Goal: Task Accomplishment & Management: Manage account settings

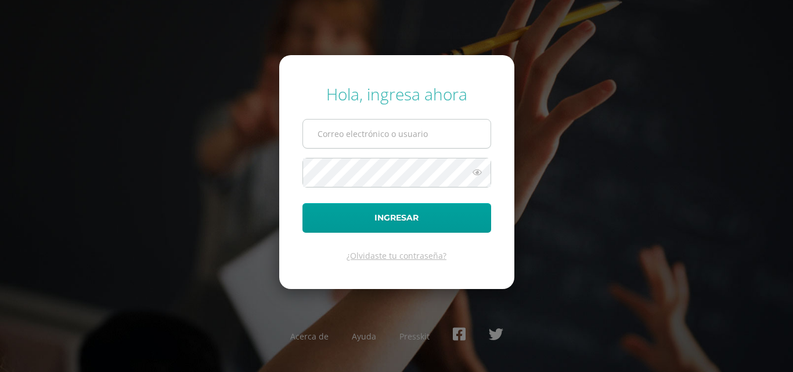
click at [423, 138] on input "text" at bounding box center [397, 134] width 188 height 28
click at [465, 142] on input "extracurricular@donbosco.edu.gt" at bounding box center [397, 134] width 188 height 28
type input "erick_arredondo@donbosco.edu.gt"
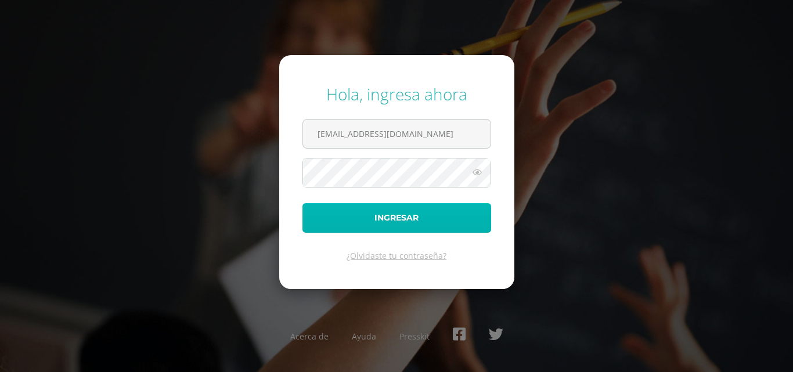
click at [432, 215] on button "Ingresar" at bounding box center [397, 218] width 189 height 30
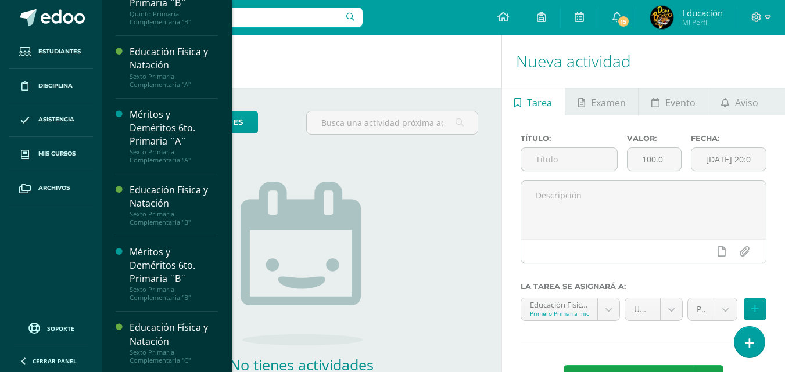
scroll to position [1628, 0]
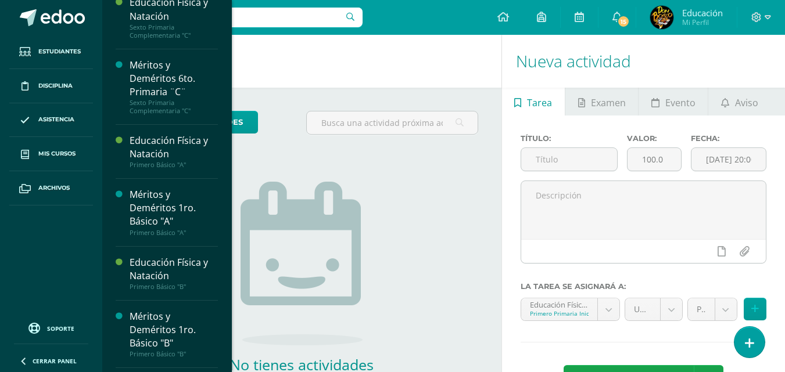
click at [220, 106] on div "Educación Física Primero Primaria Inicial "A" Actividades Estudiantes Planifica…" at bounding box center [167, 186] width 130 height 372
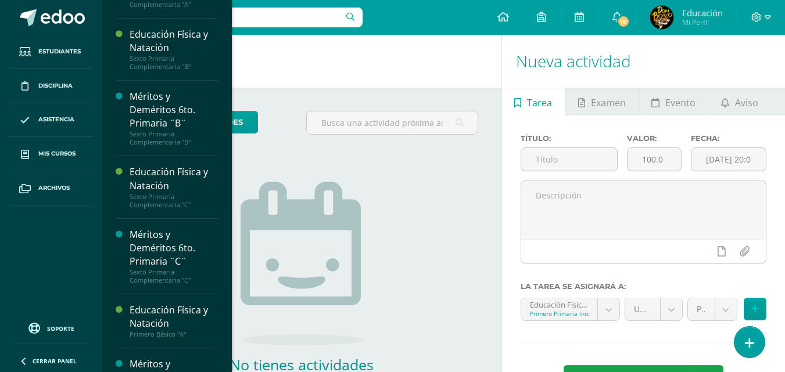
scroll to position [1440, 0]
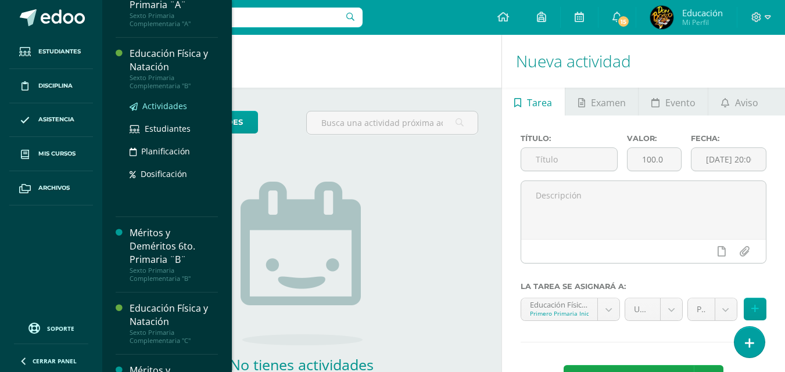
click at [165, 112] on span "Actividades" at bounding box center [164, 105] width 45 height 11
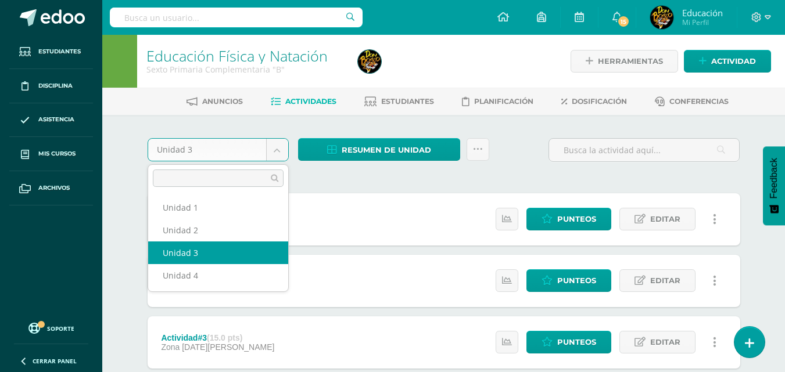
click at [278, 145] on body "Estudiantes Disciplina Asistencia Mis cursos Archivos Soporte Centro de ayuda Ú…" at bounding box center [392, 284] width 785 height 569
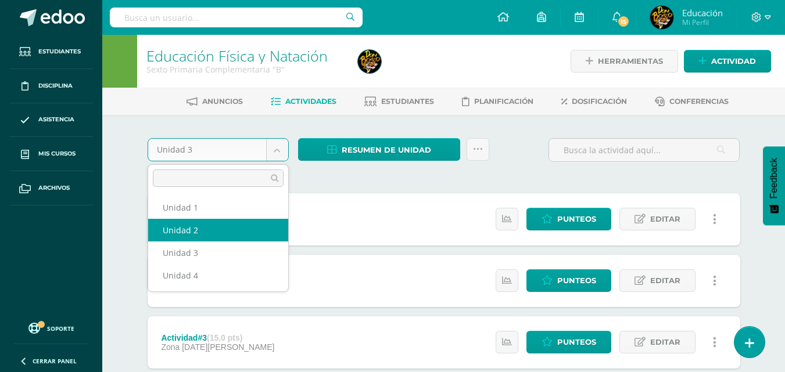
select select "Unidad 2"
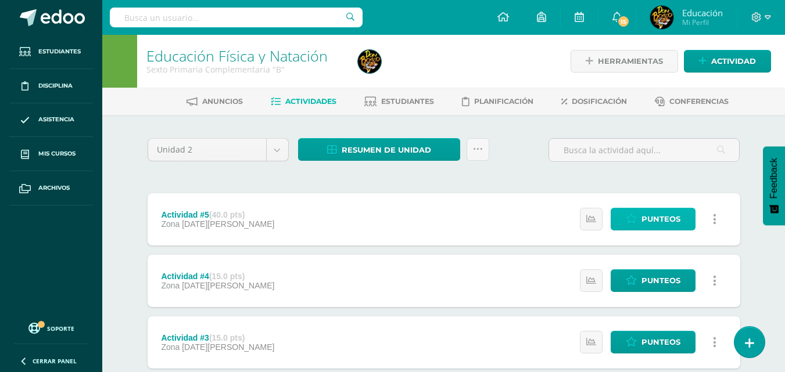
click at [661, 215] on span "Punteos" at bounding box center [660, 218] width 39 height 21
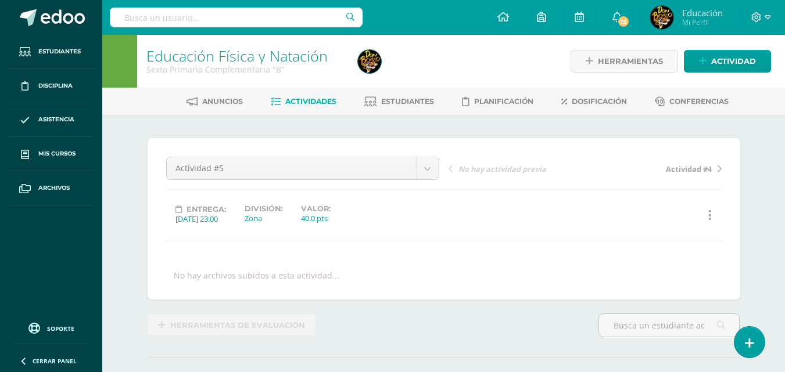
click at [763, 247] on div "Educación Física y Natación Sexto Primaria Complementaria "B" Herramientas Deta…" at bounding box center [443, 241] width 682 height 413
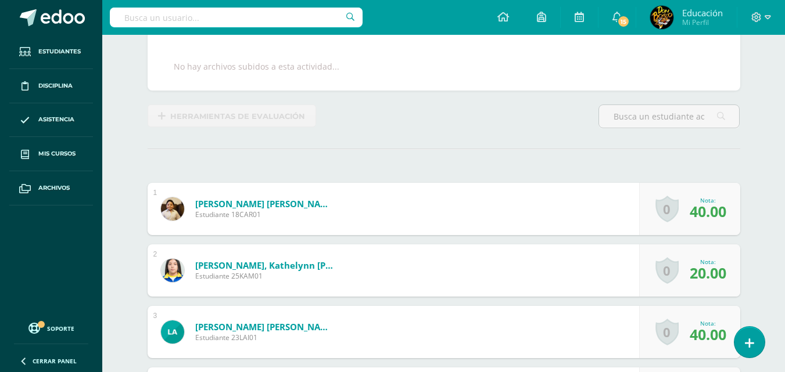
scroll to position [232, 0]
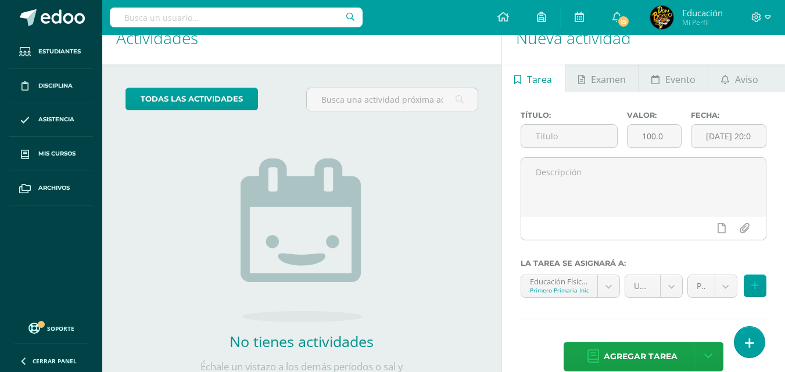
scroll to position [46, 0]
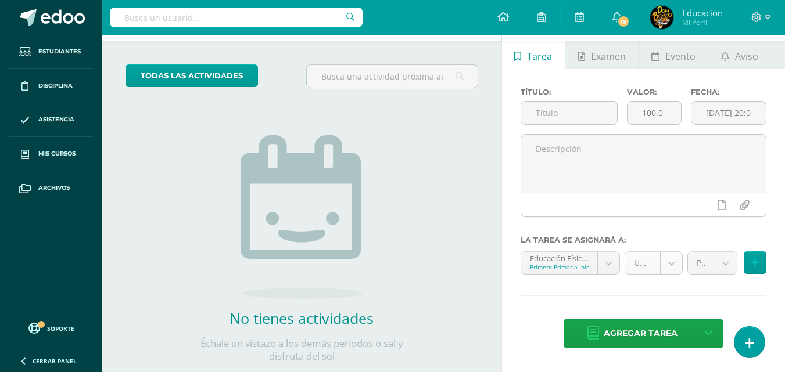
click at [677, 260] on body "Estudiantes Disciplina Asistencia Mis cursos Archivos Soporte Centro de ayuda Ú…" at bounding box center [392, 140] width 785 height 372
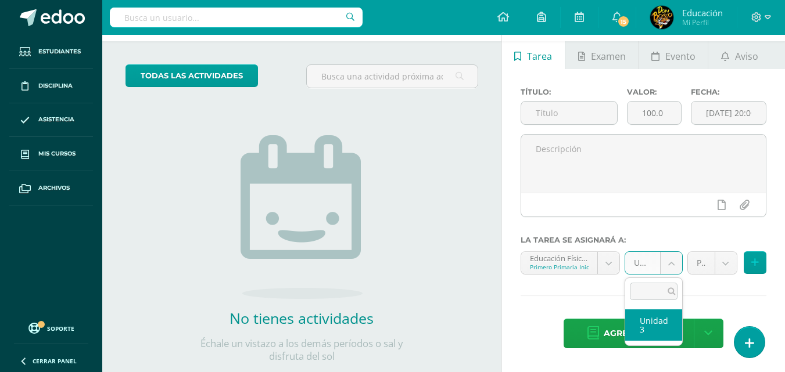
select select "153213"
click at [671, 267] on body "Estudiantes Disciplina Asistencia Mis cursos Archivos Soporte Centro de ayuda Ú…" at bounding box center [392, 140] width 785 height 372
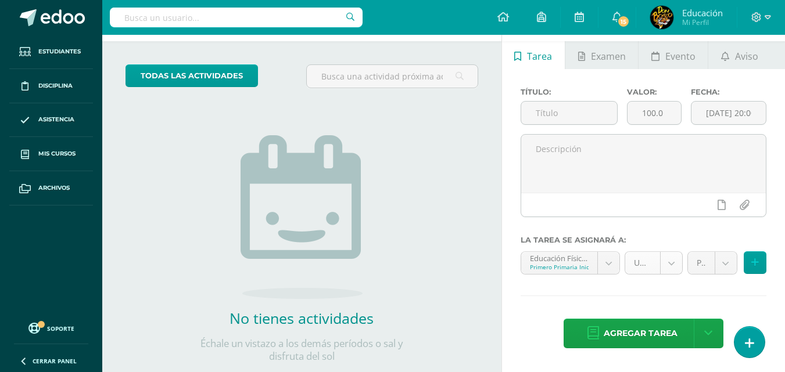
click at [674, 262] on body "Estudiantes Disciplina Asistencia Mis cursos Archivos Soporte Centro de ayuda Ú…" at bounding box center [392, 140] width 785 height 372
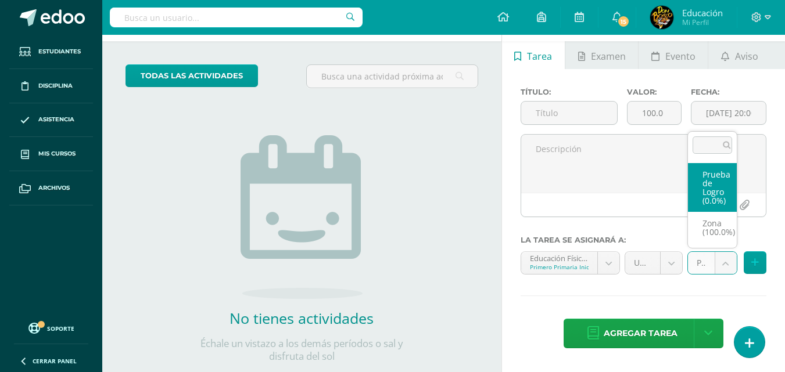
click at [728, 264] on body "Estudiantes Disciplina Asistencia Mis cursos Archivos Soporte Centro de ayuda Ú…" at bounding box center [392, 140] width 785 height 372
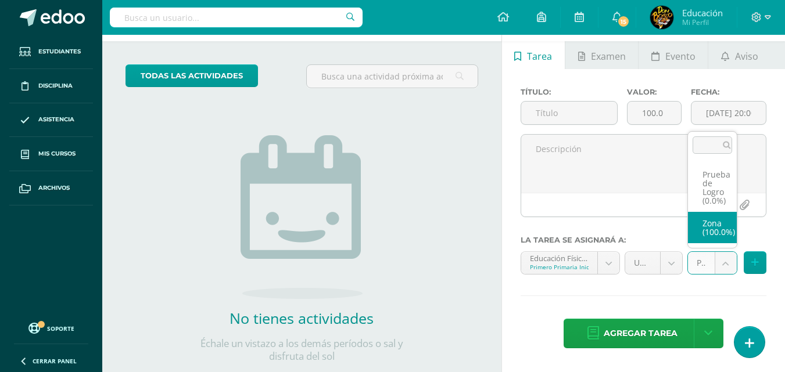
select select "153215"
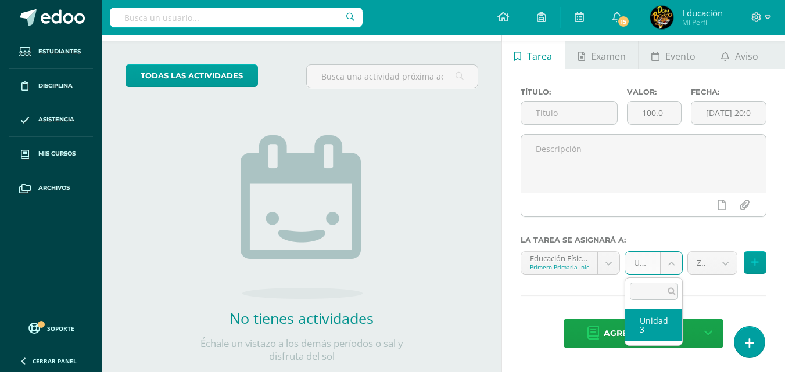
click at [664, 264] on body "Estudiantes Disciplina Asistencia Mis cursos Archivos Soporte Centro de ayuda Ú…" at bounding box center [392, 140] width 785 height 372
type input "u"
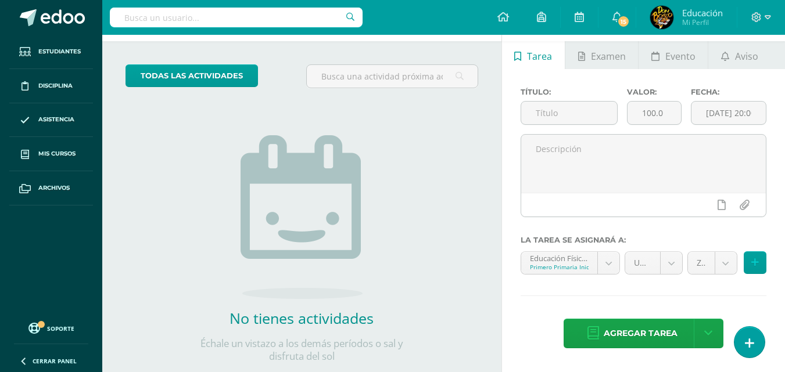
click at [728, 304] on body "Estudiantes Disciplina Asistencia Mis cursos Archivos Soporte Centro de ayuda Ú…" at bounding box center [392, 140] width 785 height 372
click at [485, 165] on div "todas las Actividades No tienes actividades Échale un vistazo a los demás perío…" at bounding box center [301, 220] width 399 height 359
click at [764, 16] on icon at bounding box center [767, 17] width 6 height 10
click at [714, 80] on span "Cerrar sesión" at bounding box center [730, 78] width 52 height 11
